Goal: Find contact information: Find contact information

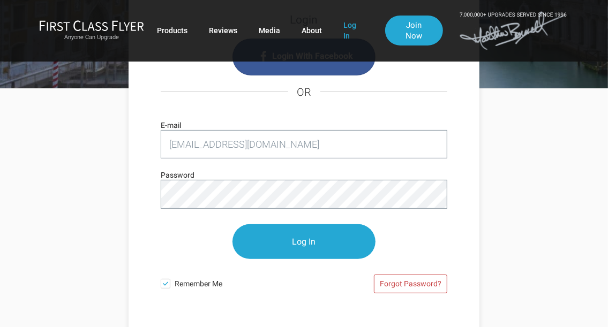
scroll to position [105, 0]
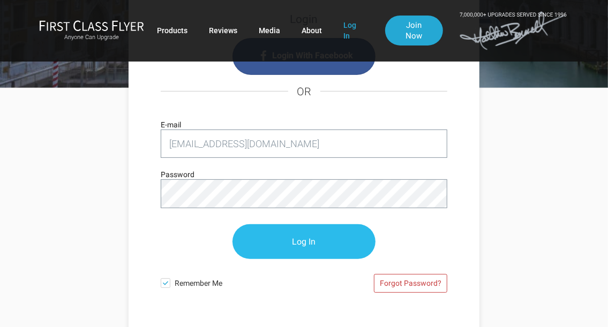
click at [327, 246] on input "Log In" at bounding box center [303, 241] width 143 height 35
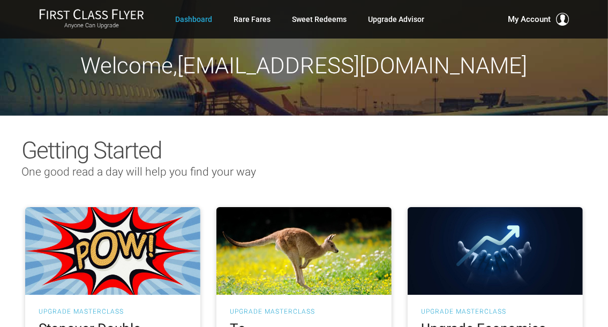
click at [581, 162] on h2 "Getting Started" at bounding box center [303, 151] width 565 height 26
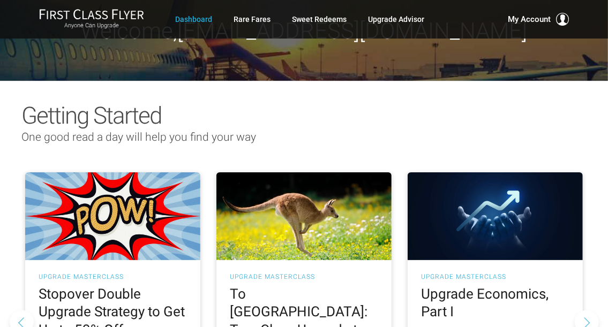
scroll to position [35, 0]
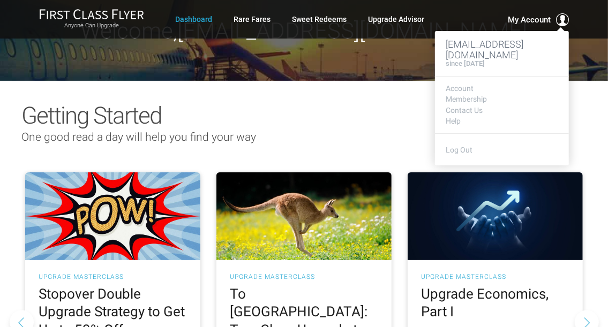
click at [532, 20] on span "My Account" at bounding box center [528, 19] width 43 height 13
click at [475, 107] on link "Contact Us" at bounding box center [501, 111] width 112 height 8
